Goal: Information Seeking & Learning: Learn about a topic

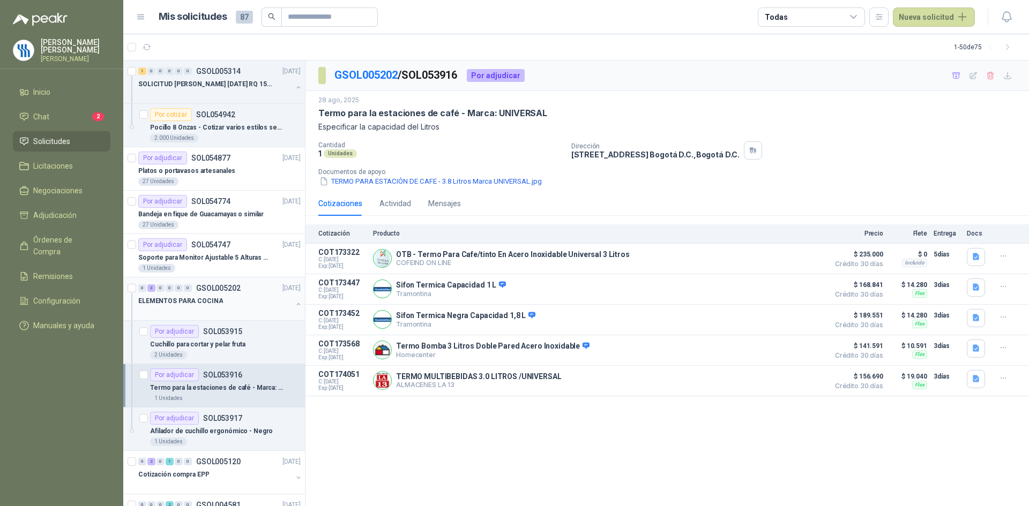
click at [211, 309] on div at bounding box center [215, 311] width 154 height 9
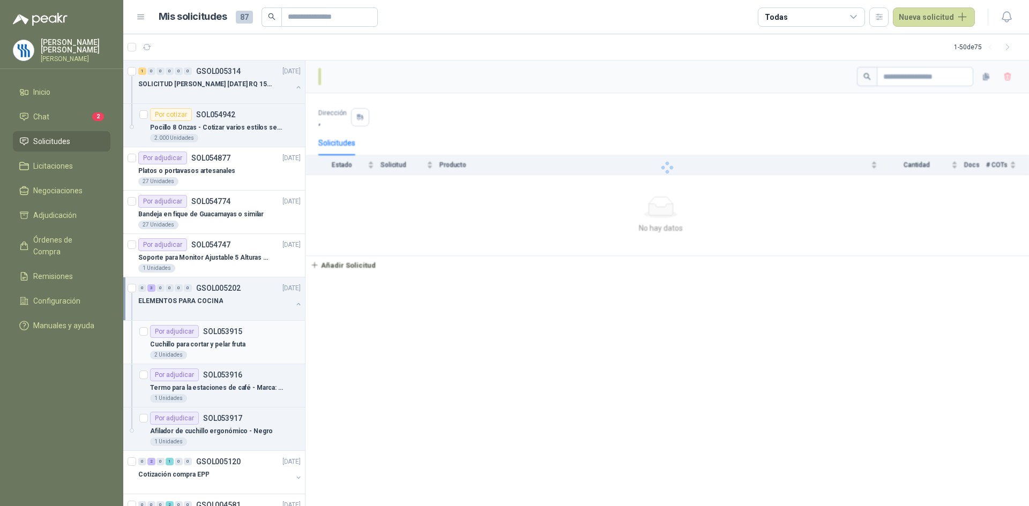
click at [208, 334] on p "SOL053915" at bounding box center [222, 331] width 39 height 7
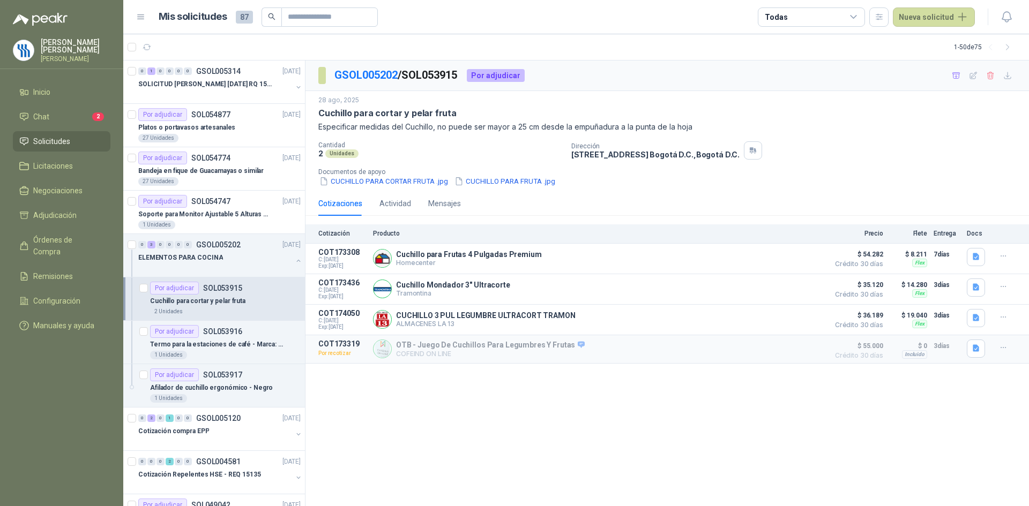
click at [242, 298] on div "Cuchillo para cortar y pelar fruta" at bounding box center [225, 301] width 151 height 13
click at [796, 259] on button "Detalles" at bounding box center [797, 258] width 50 height 14
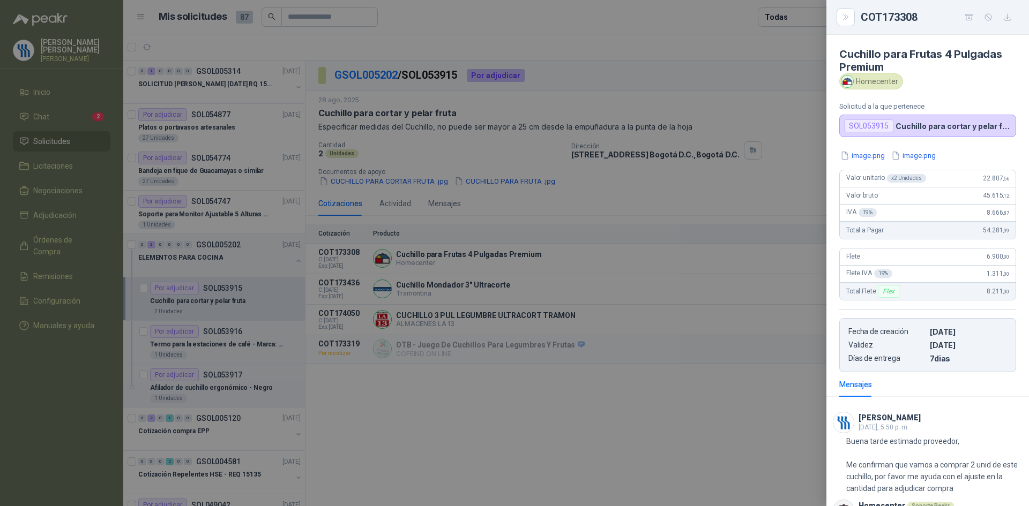
click at [565, 444] on div at bounding box center [514, 253] width 1029 height 506
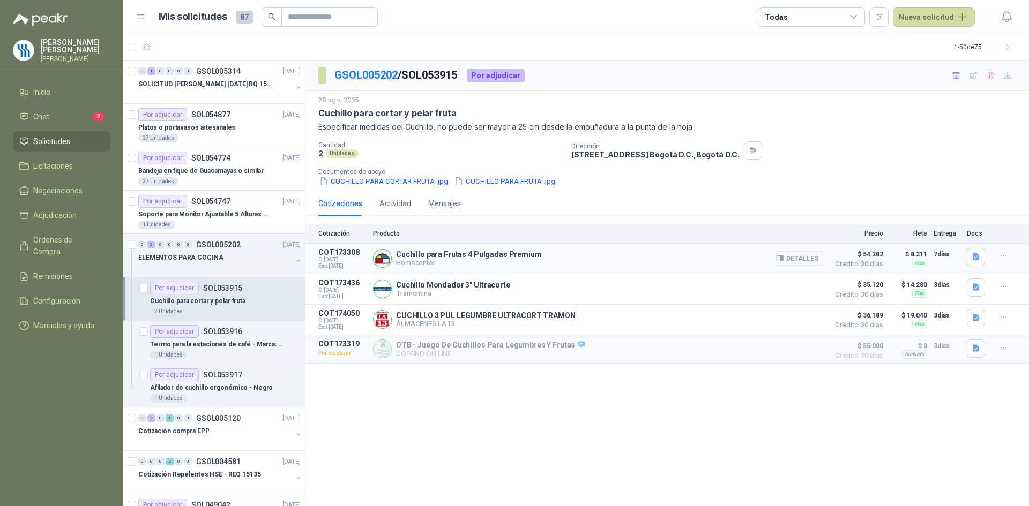
click at [798, 254] on button "Detalles" at bounding box center [797, 258] width 50 height 14
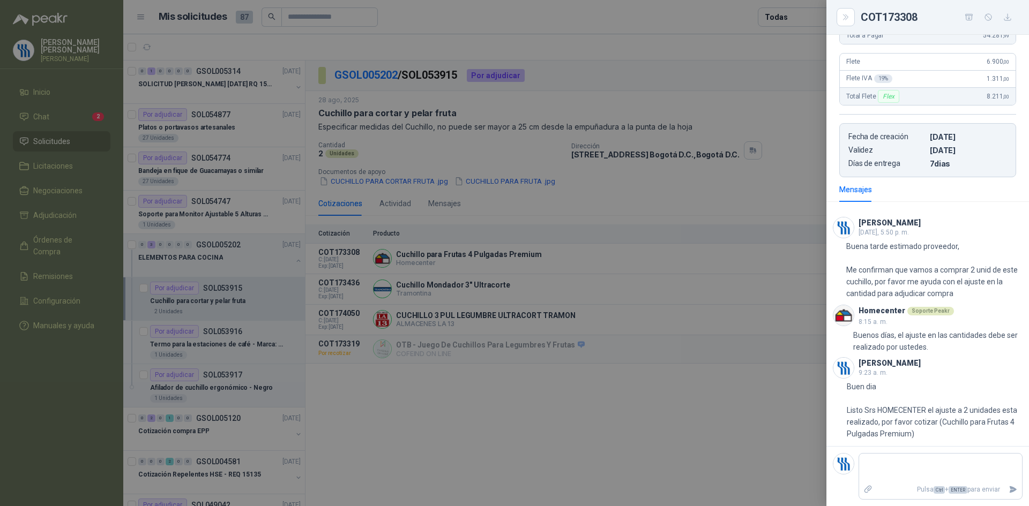
click at [213, 337] on div at bounding box center [514, 253] width 1029 height 506
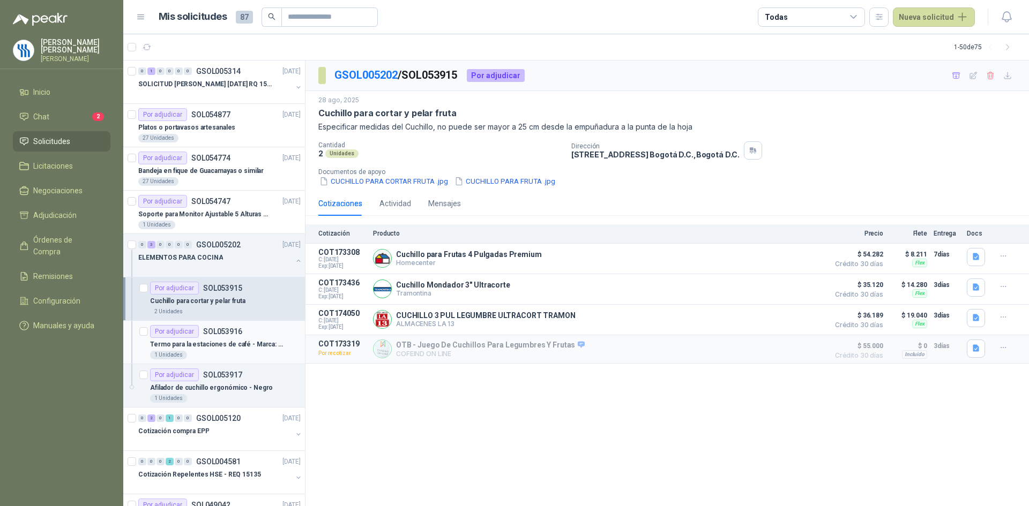
click at [219, 347] on p "Termo para la estaciones de café - Marca: UNIVERSAL" at bounding box center [216, 345] width 133 height 10
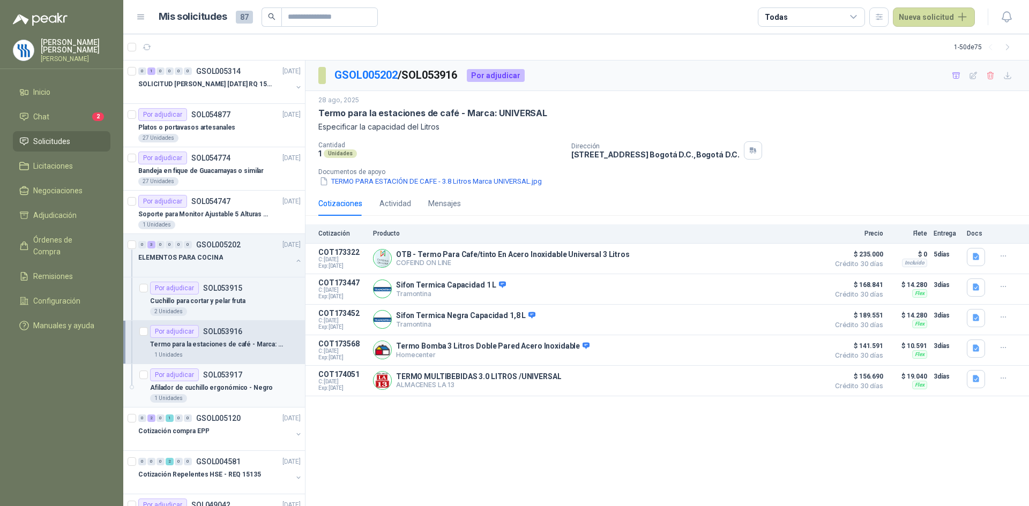
click at [250, 391] on p "Afilador de cuchillo ergonómico - Negro" at bounding box center [211, 388] width 123 height 10
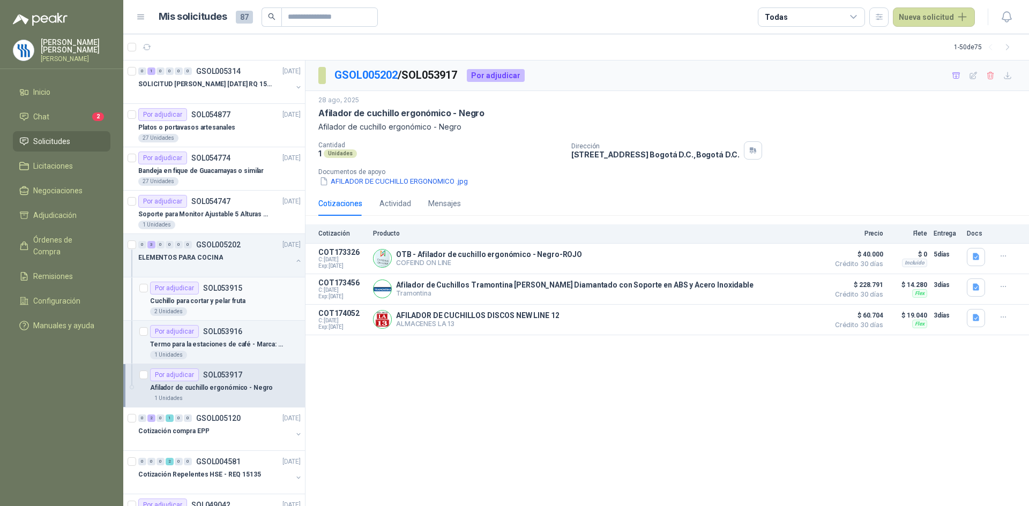
click at [221, 307] on div "Cuchillo para cortar y pelar fruta" at bounding box center [225, 301] width 151 height 13
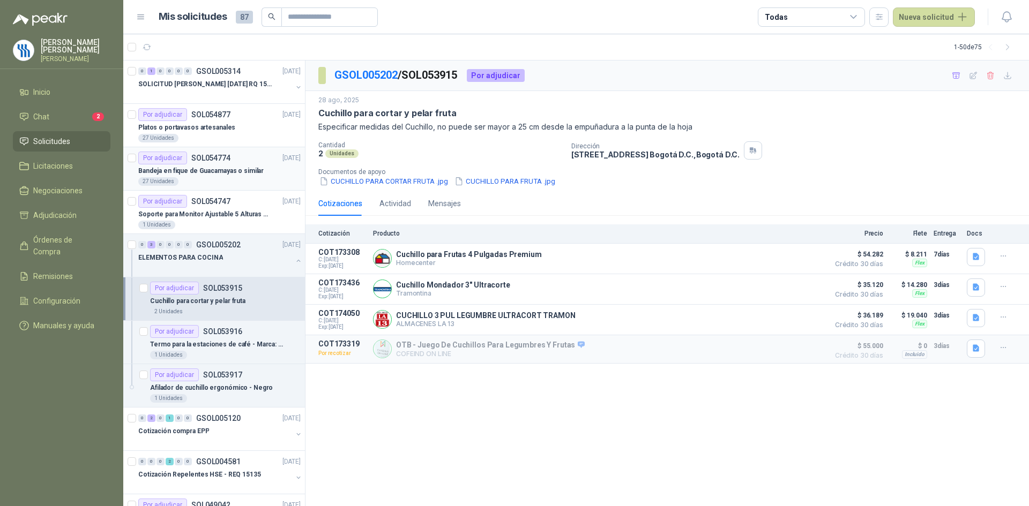
click at [209, 170] on p "Bandeja en fique de Guacamayas o similar" at bounding box center [200, 171] width 125 height 10
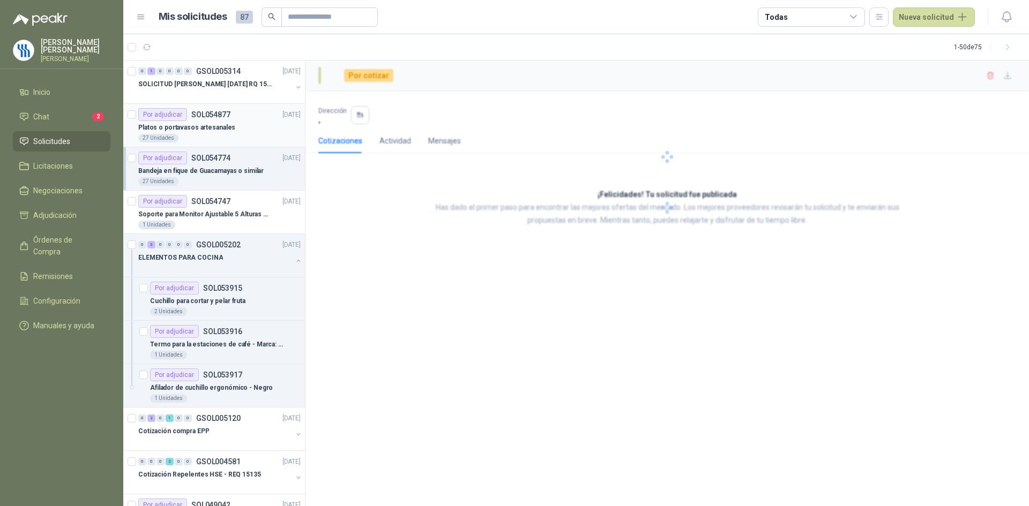
click at [218, 134] on div "27 Unidades" at bounding box center [219, 138] width 162 height 9
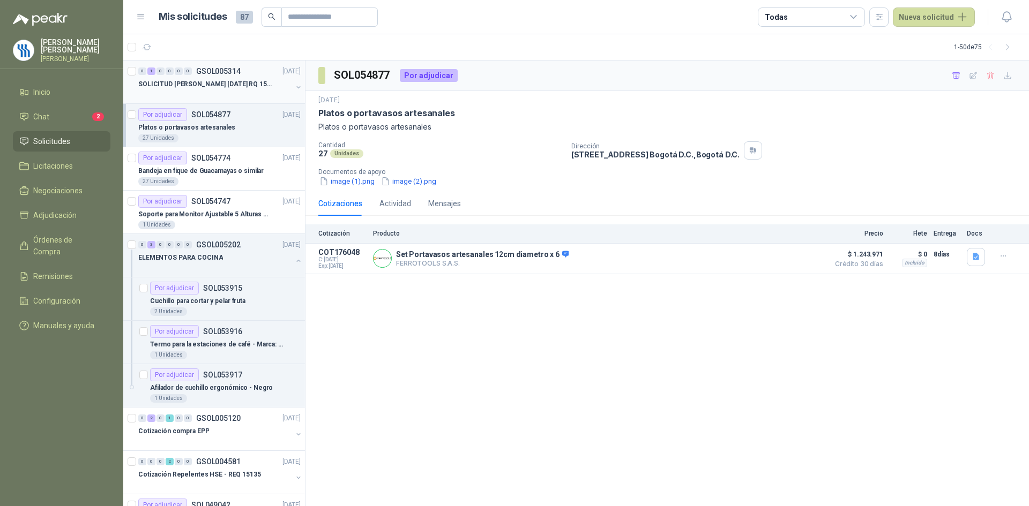
click at [215, 81] on p "SOLICITUD [PERSON_NAME] [DATE] RQ 15250" at bounding box center [204, 84] width 133 height 10
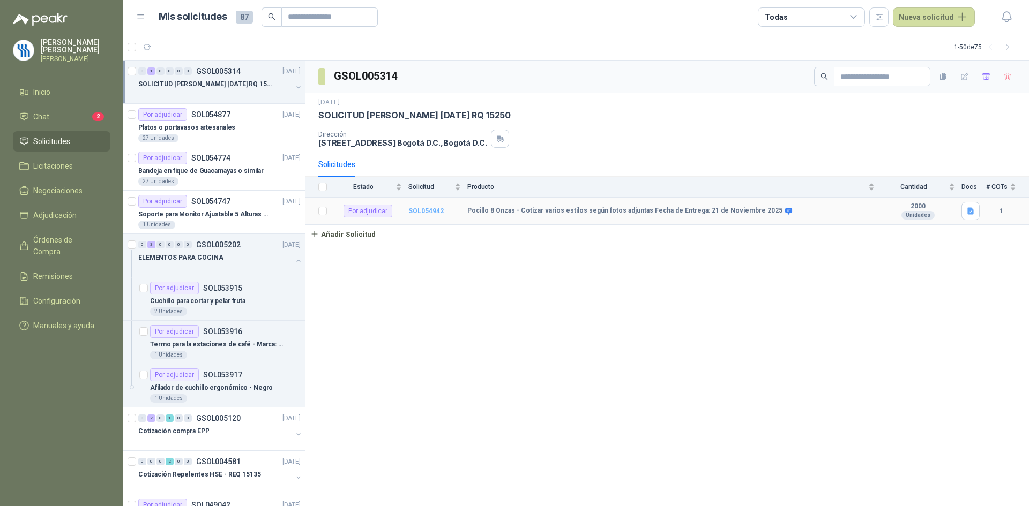
click at [434, 208] on b "SOL054942" at bounding box center [425, 210] width 35 height 7
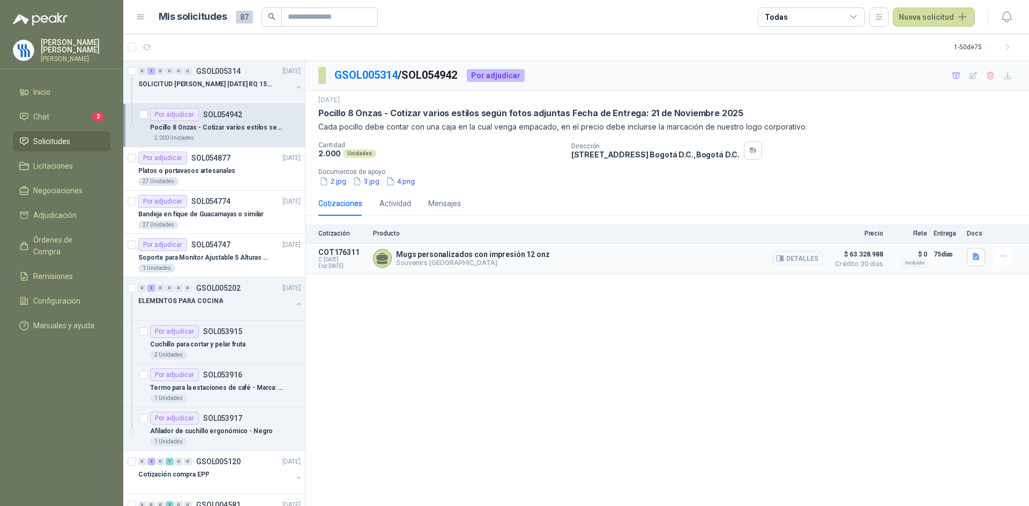
click at [444, 256] on p "Mugs personalizados con impresión 12 onz" at bounding box center [472, 254] width 153 height 9
click at [812, 258] on button "Detalles" at bounding box center [797, 258] width 50 height 14
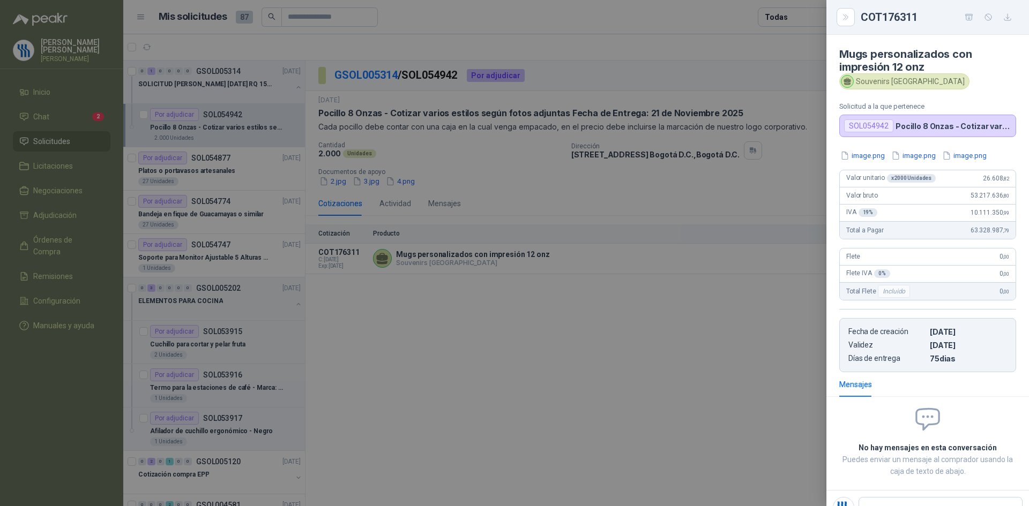
scroll to position [5, 0]
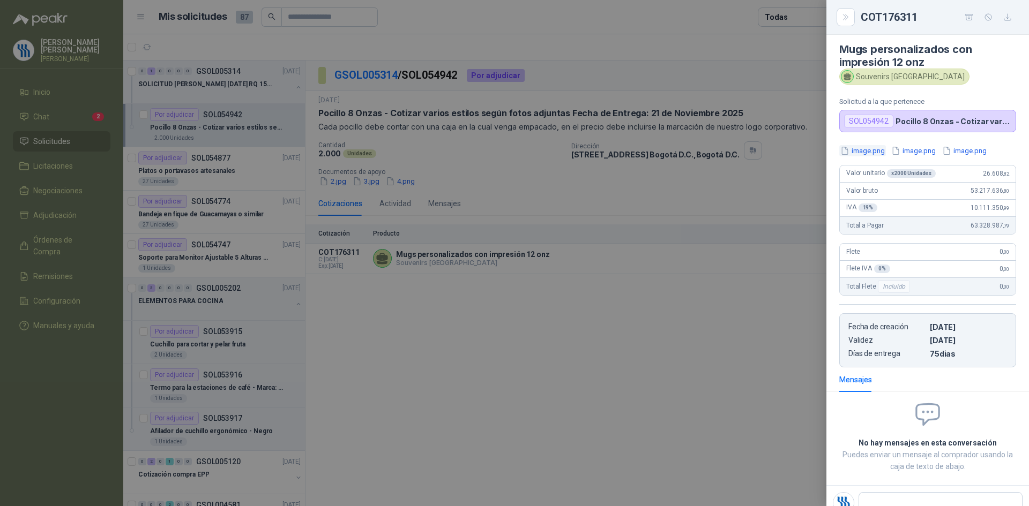
click at [874, 153] on button "image.png" at bounding box center [862, 150] width 47 height 11
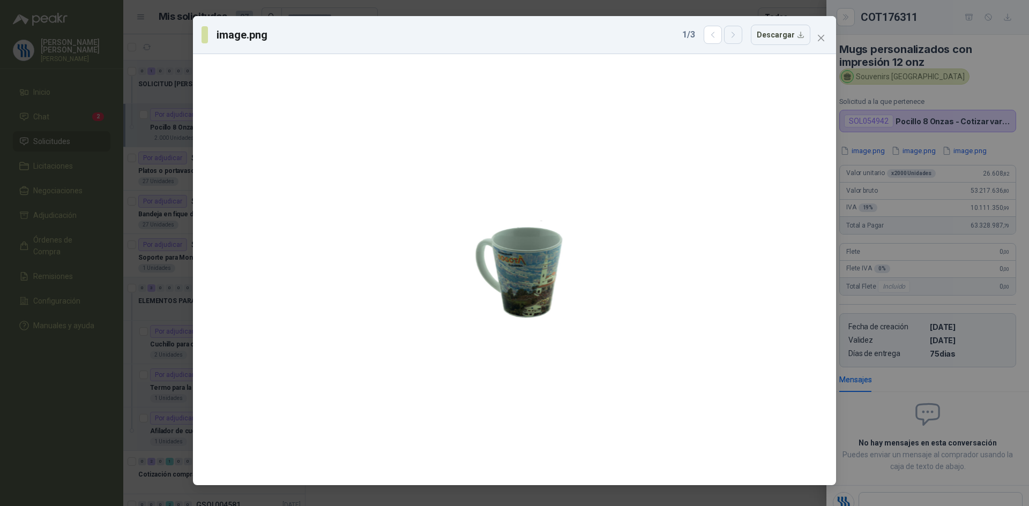
click at [738, 38] on icon "button" at bounding box center [733, 35] width 9 height 9
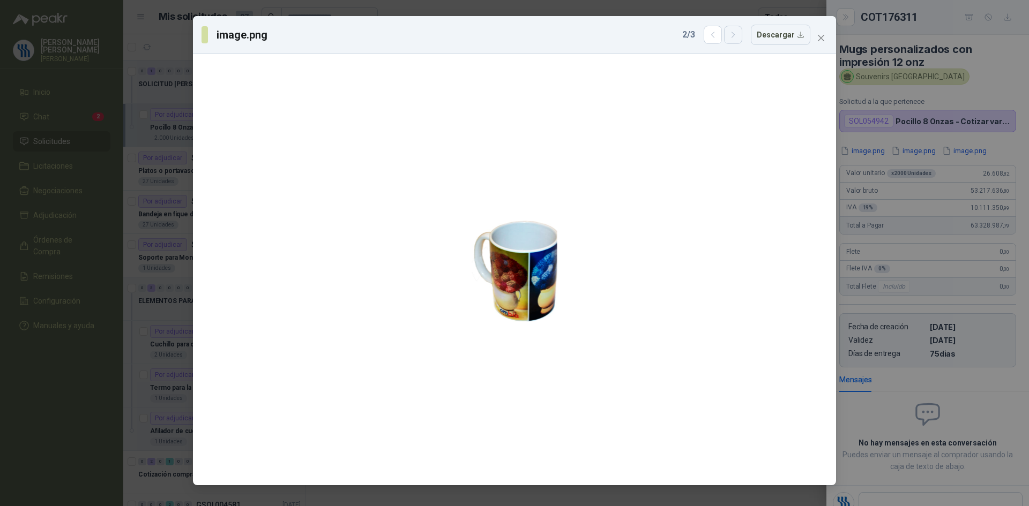
click at [738, 38] on icon "button" at bounding box center [733, 35] width 9 height 9
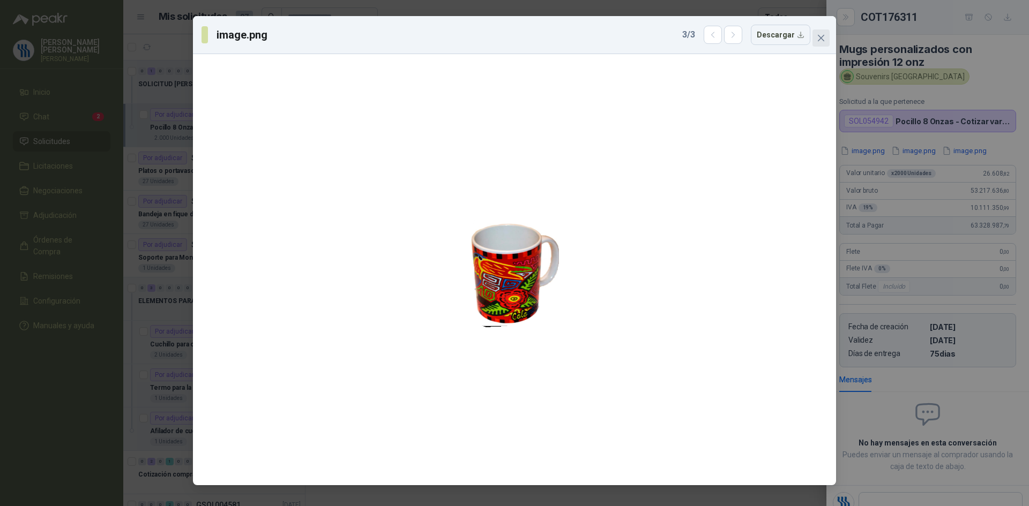
click at [822, 37] on icon "close" at bounding box center [820, 38] width 6 height 6
